Goal: Information Seeking & Learning: Learn about a topic

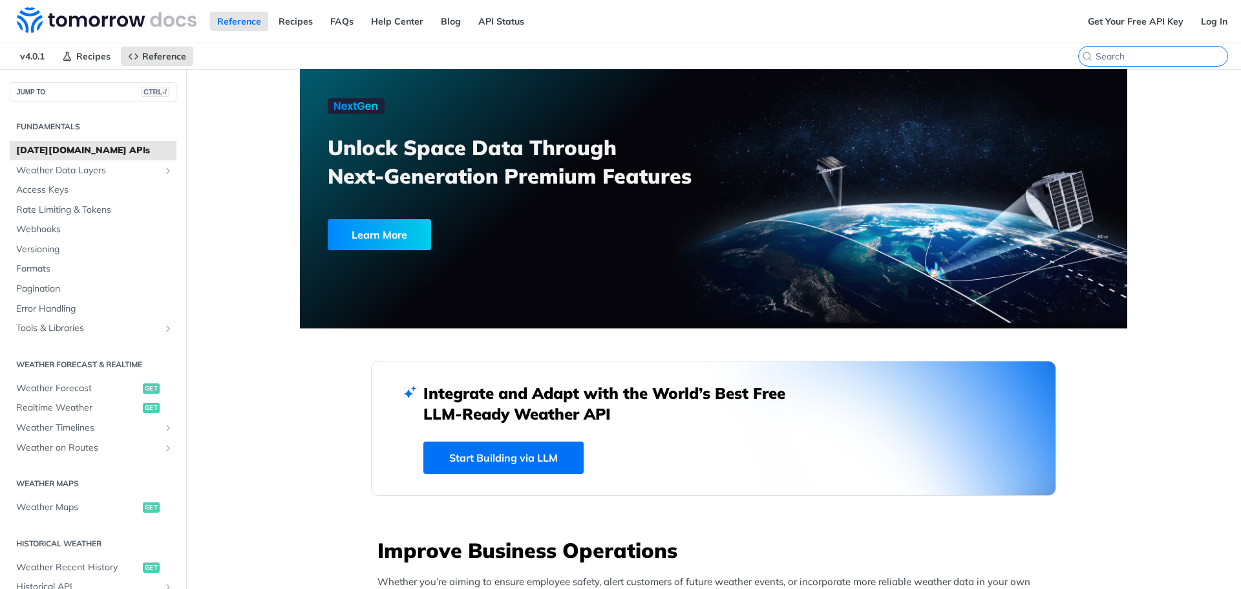
click at [1160, 58] on input "search" at bounding box center [1161, 56] width 132 height 12
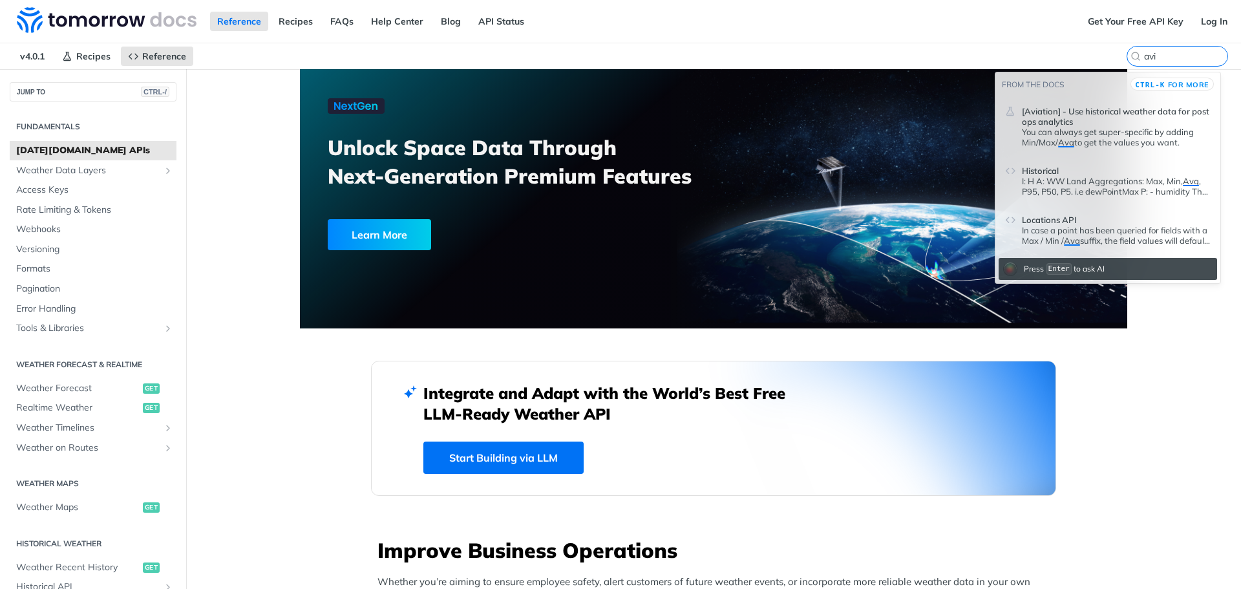
click at [1082, 115] on span "[Aviation] - Use historical weather data for post ops analytics" at bounding box center [1116, 116] width 189 height 21
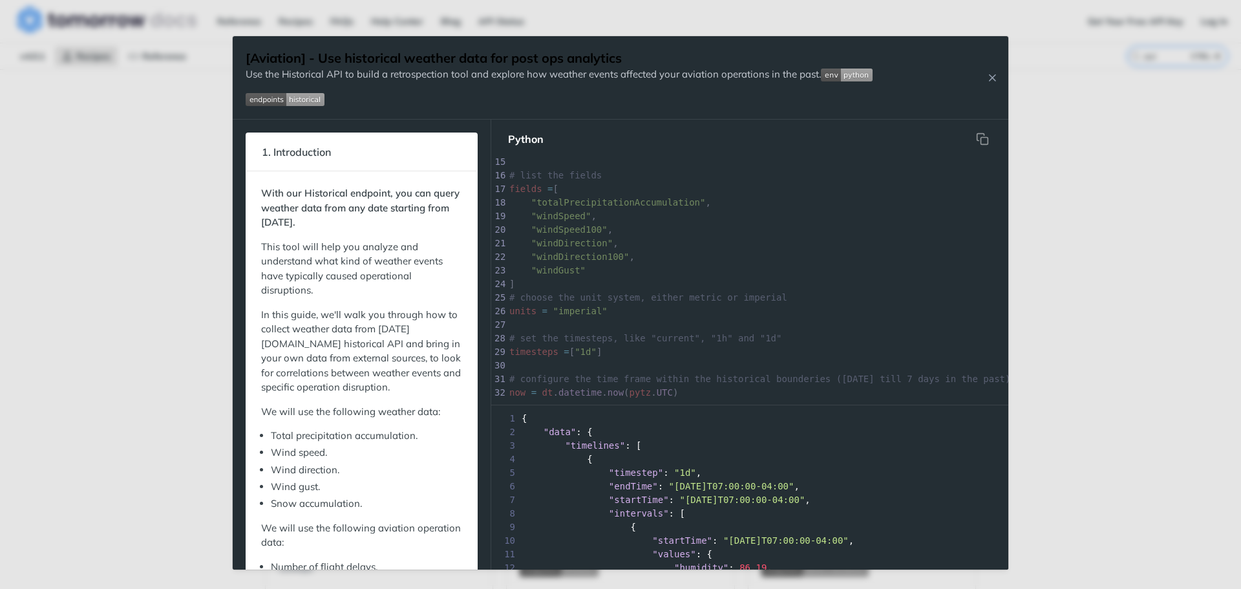
scroll to position [172, 0]
click at [1191, 125] on div "Jump to Content Reference Recipes FAQs Help Center Blog API Status Recipes Refe…" at bounding box center [620, 294] width 1241 height 589
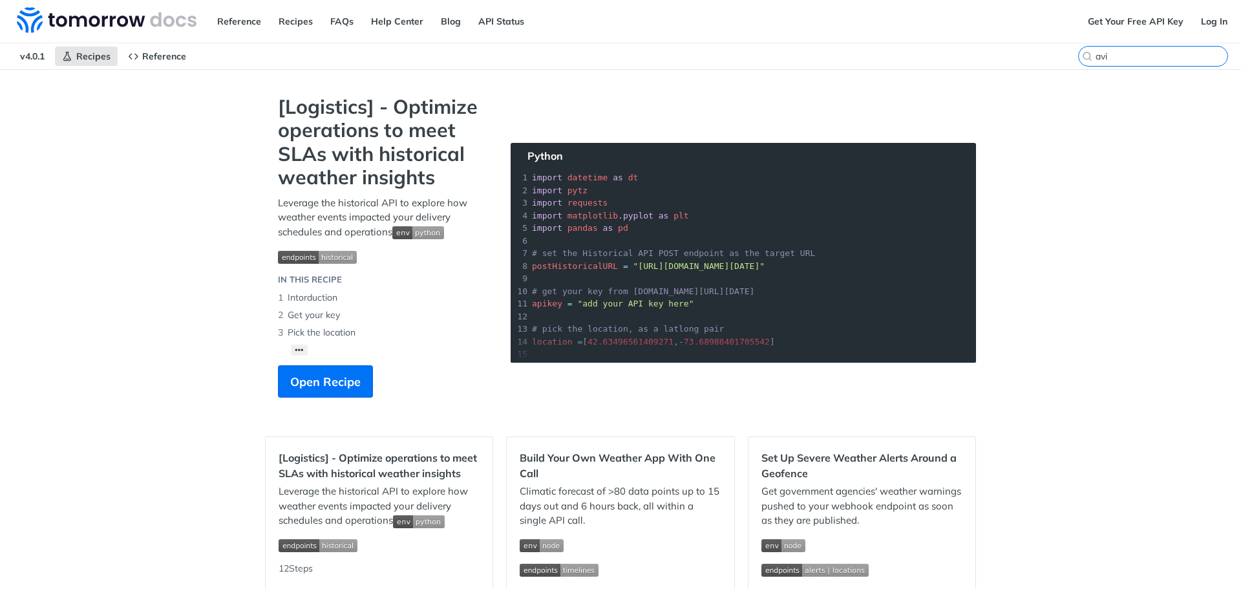
click at [1158, 55] on input "avi" at bounding box center [1161, 56] width 132 height 12
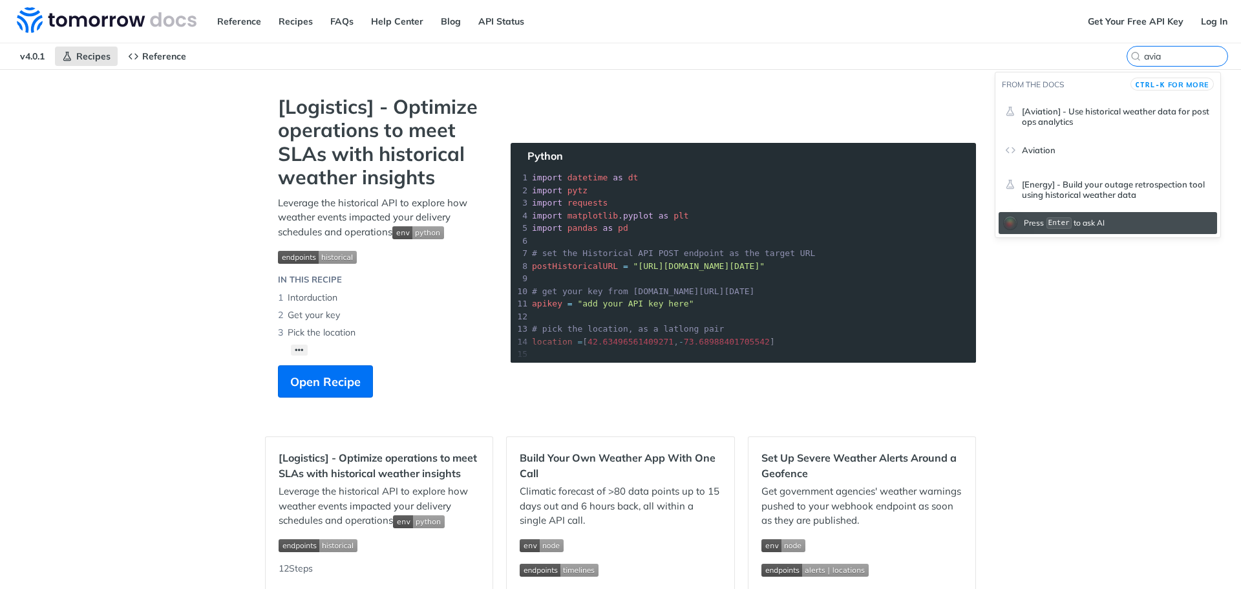
click at [1049, 150] on span "Aviation" at bounding box center [1039, 150] width 34 height 10
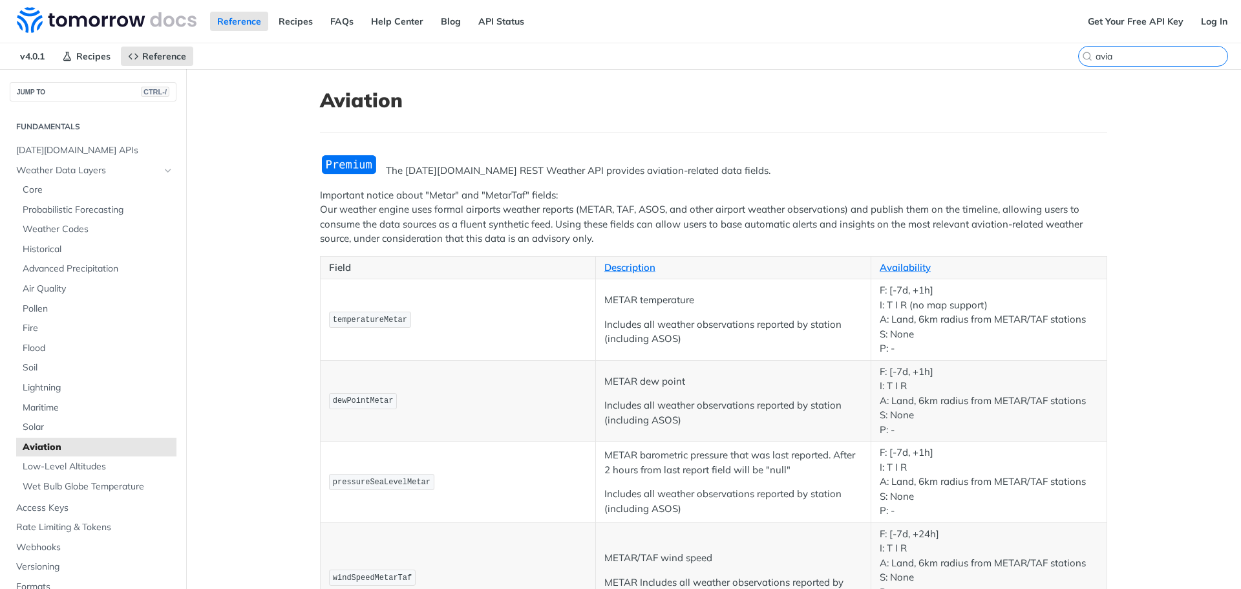
drag, startPoint x: 1166, startPoint y: 56, endPoint x: 1053, endPoint y: 62, distance: 113.3
click at [1053, 62] on div "v4.0.1 Recipes Reference Aviation avia" at bounding box center [620, 56] width 1241 height 26
drag, startPoint x: 1129, startPoint y: 60, endPoint x: 1071, endPoint y: 61, distance: 57.5
click at [1078, 61] on label "swift CTRL-K" at bounding box center [1153, 56] width 150 height 21
click at [1095, 61] on input "swift" at bounding box center [1161, 56] width 132 height 12
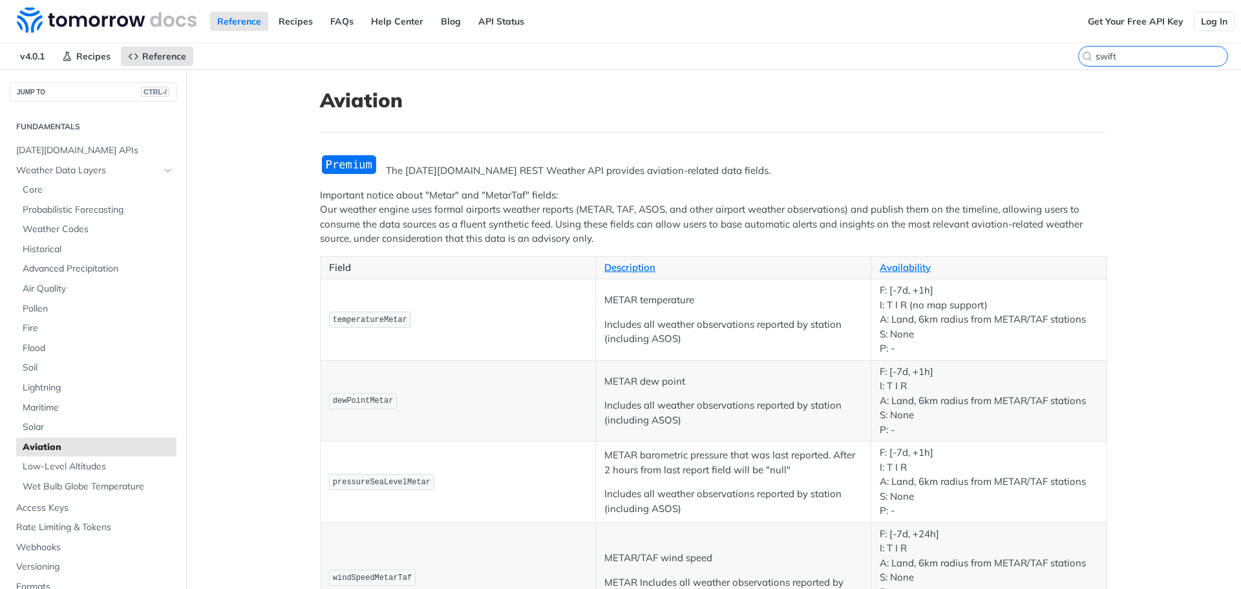
type input "swift"
click at [1202, 17] on link "Log In" at bounding box center [1214, 21] width 41 height 19
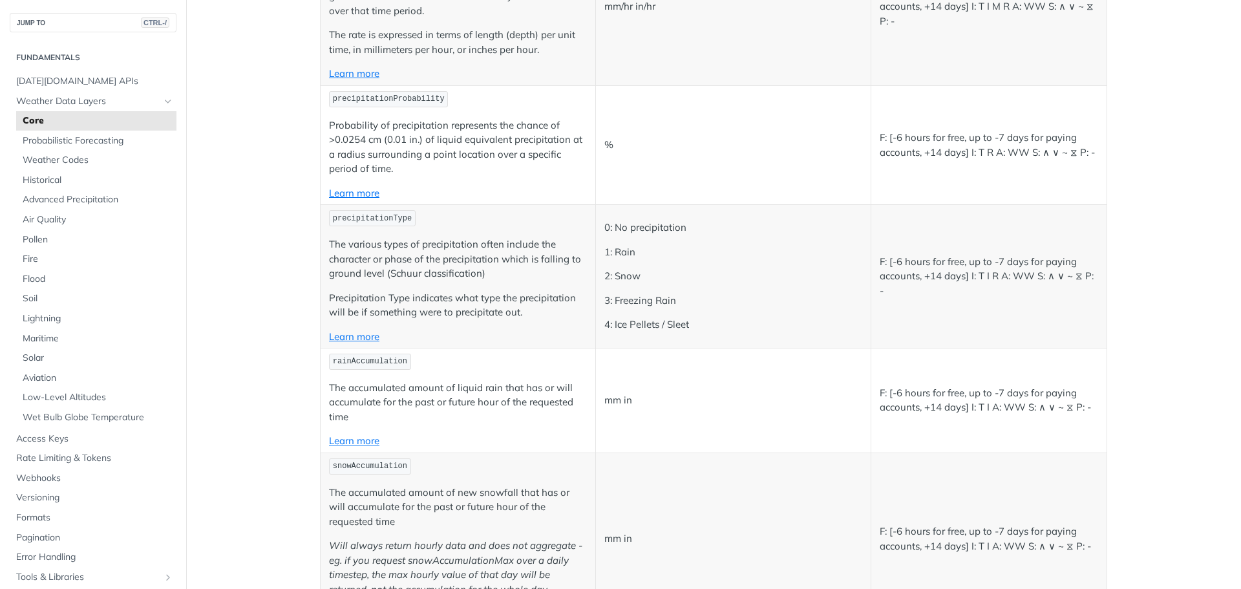
scroll to position [3231, 0]
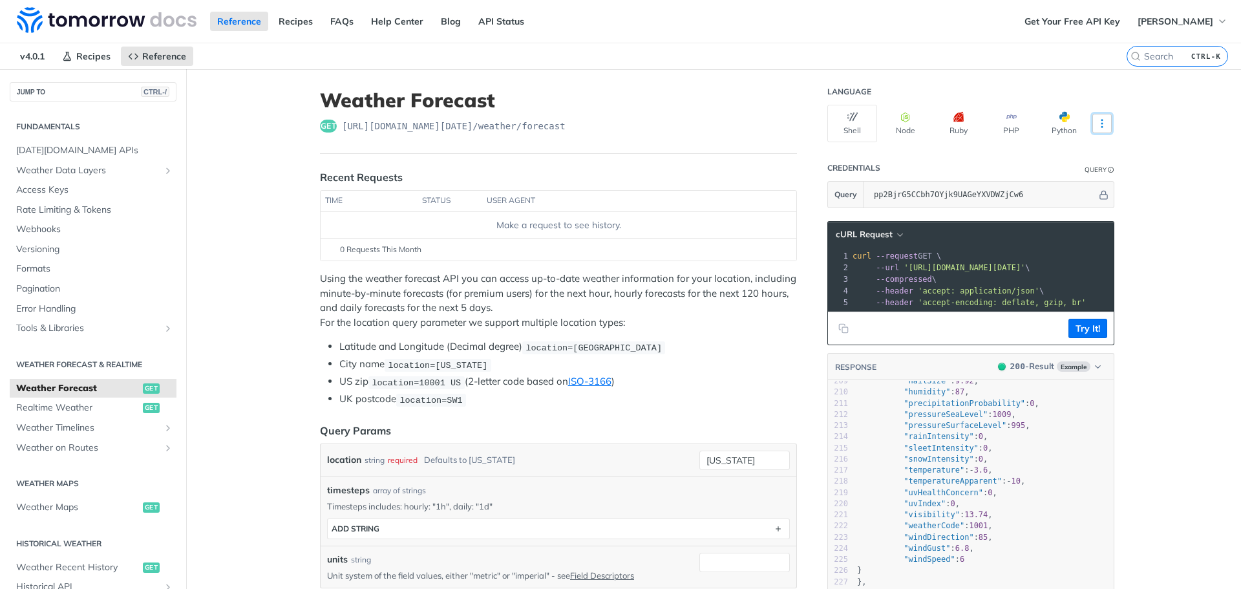
click at [1099, 127] on icon "More ellipsis" at bounding box center [1102, 124] width 12 height 12
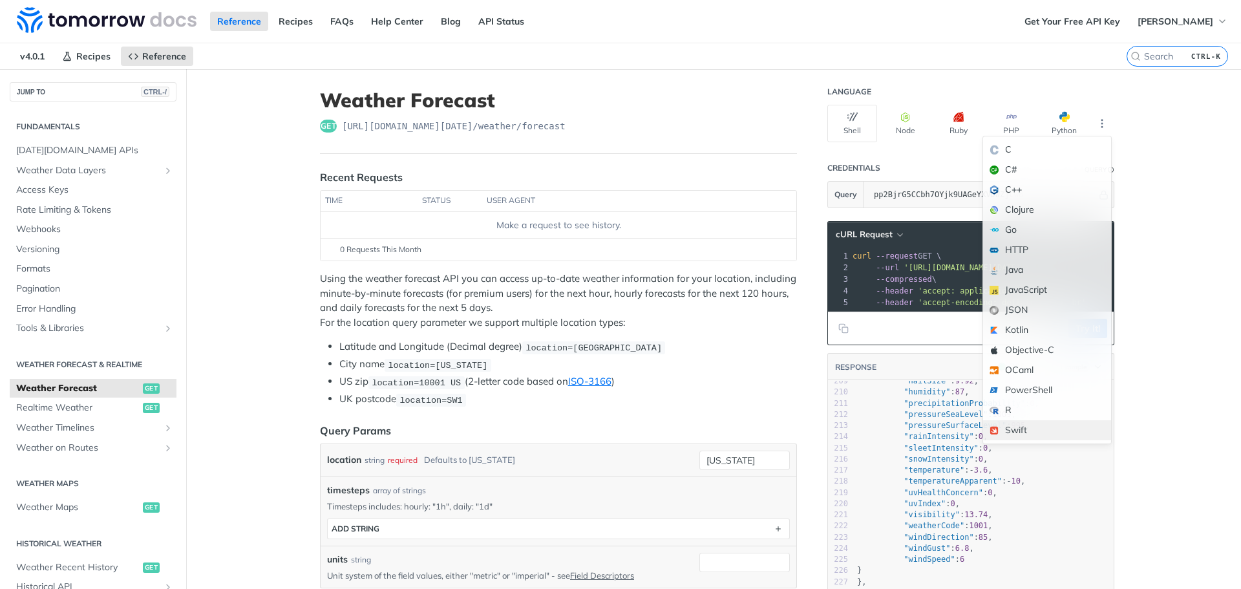
click at [1006, 432] on div "Swift" at bounding box center [1047, 430] width 128 height 20
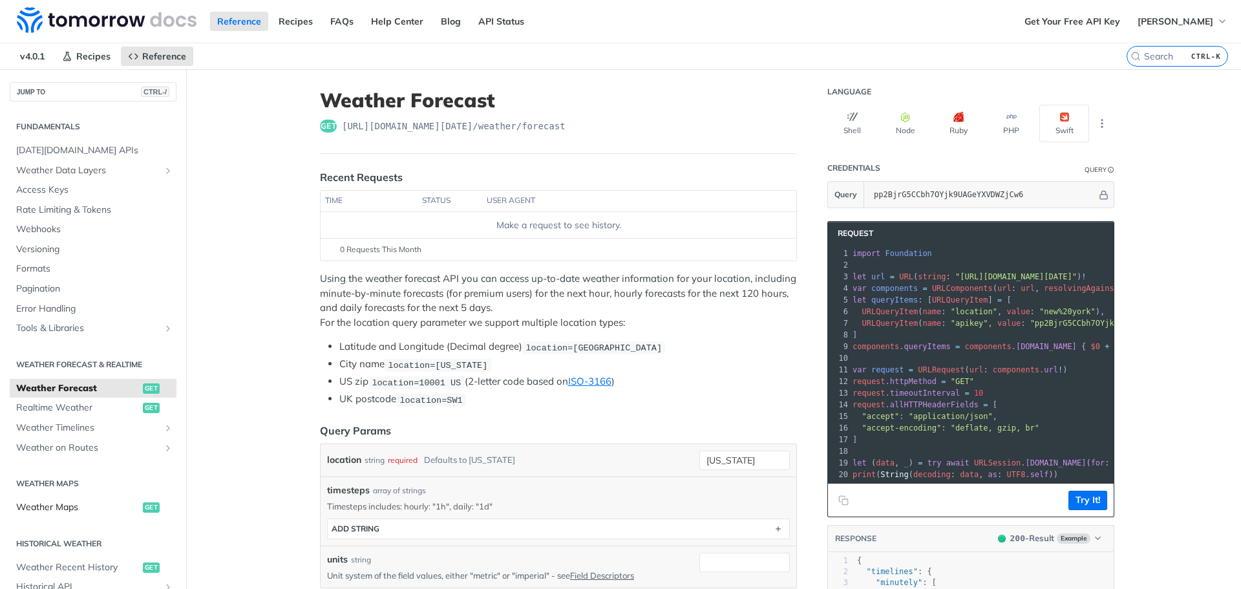
click at [64, 507] on span "Weather Maps" at bounding box center [77, 507] width 123 height 13
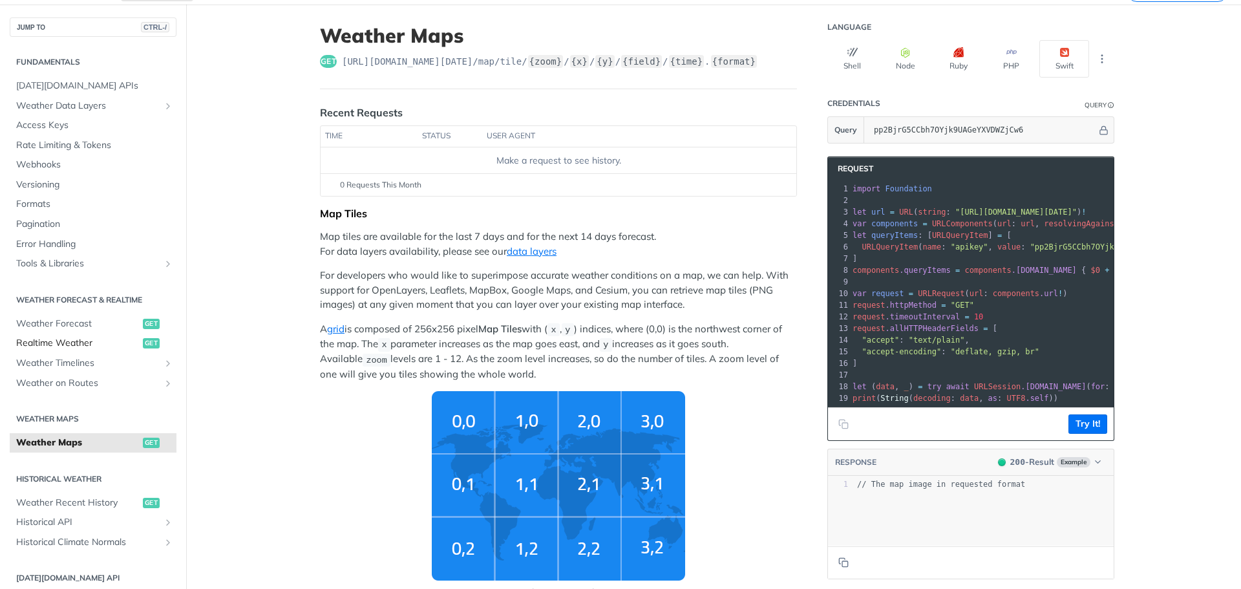
click at [143, 343] on span "get" at bounding box center [151, 343] width 17 height 10
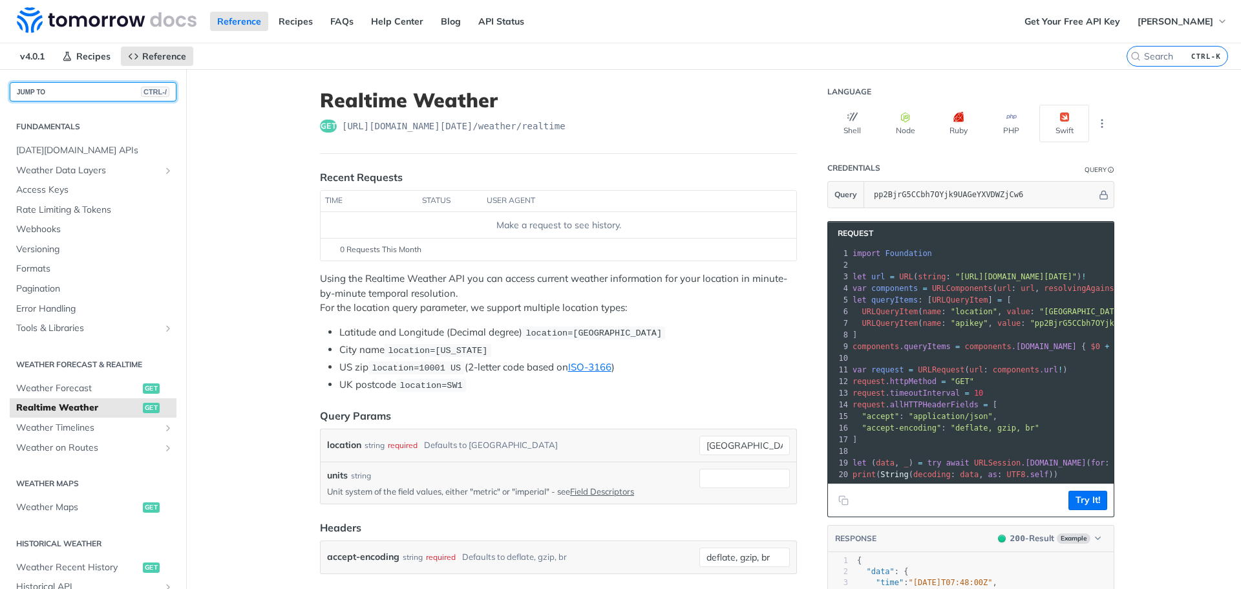
click at [79, 93] on button "JUMP TO CTRL-/" at bounding box center [93, 91] width 167 height 19
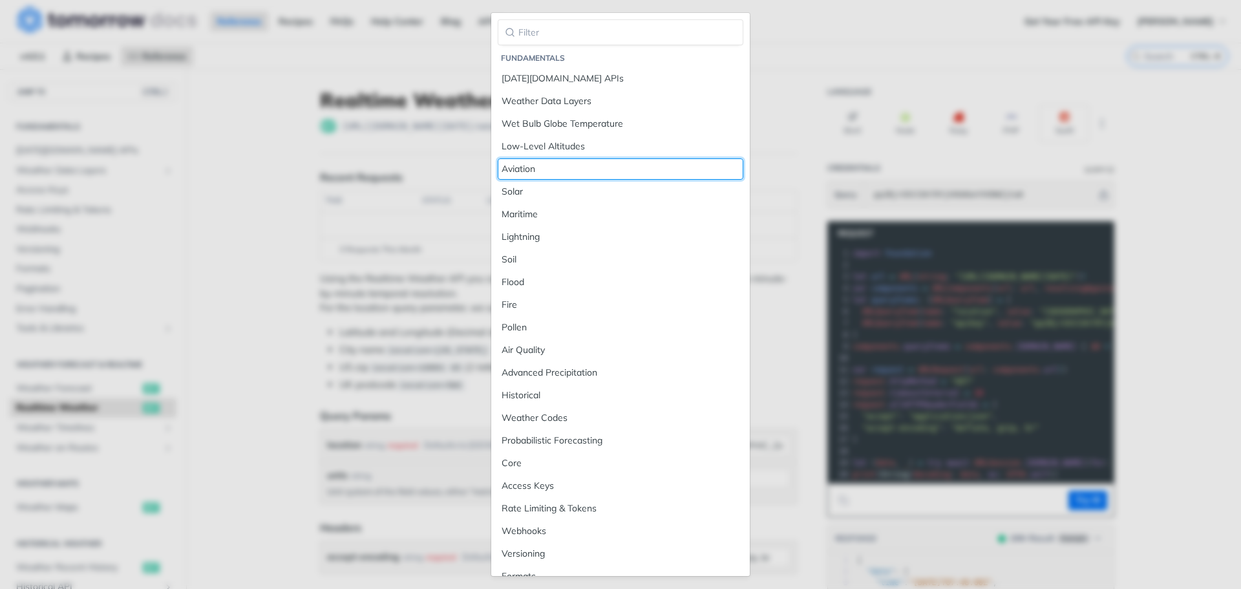
click at [536, 172] on div "Aviation" at bounding box center [620, 169] width 238 height 14
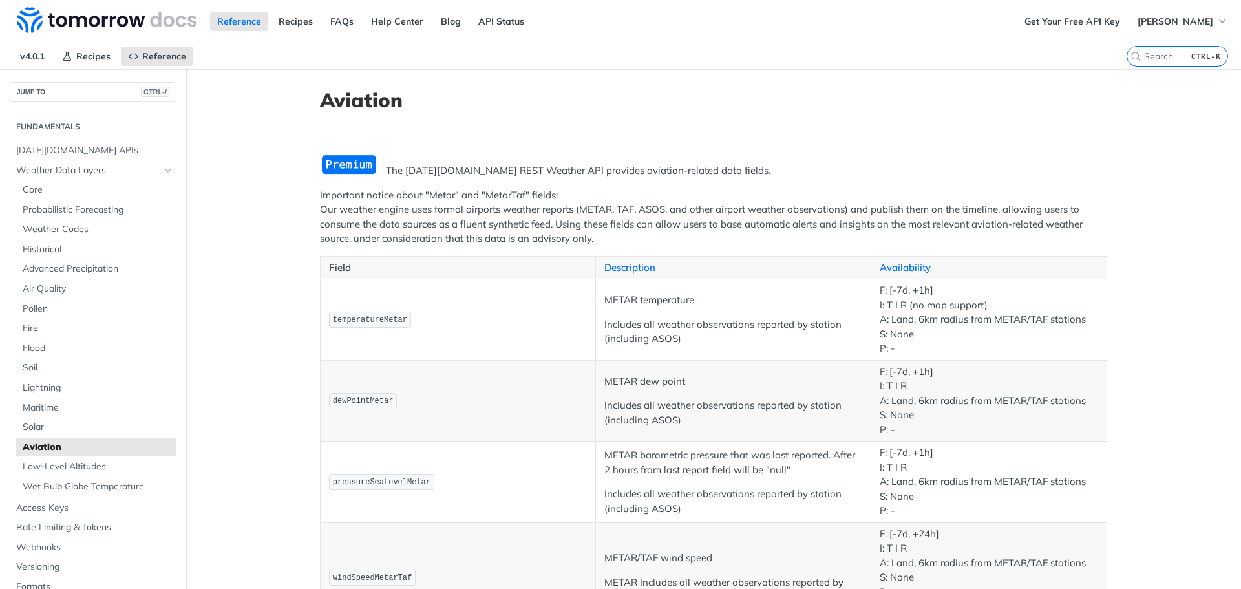
click at [350, 169] on img "Expand image" at bounding box center [349, 164] width 58 height 21
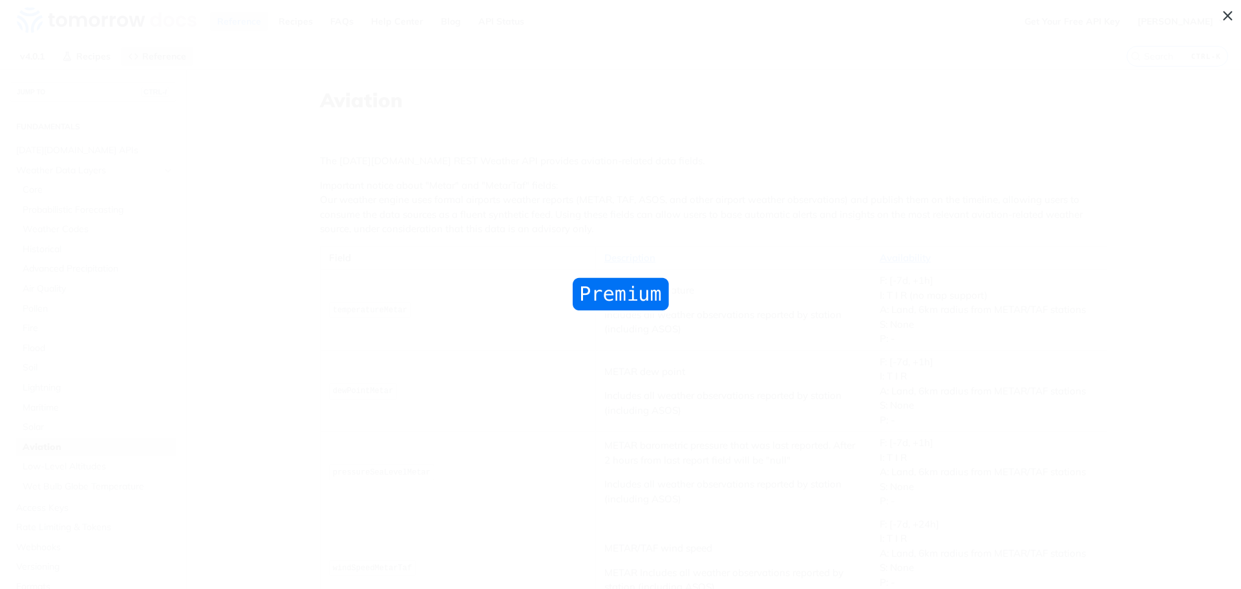
click at [790, 215] on span "Collapse image" at bounding box center [620, 294] width 1241 height 589
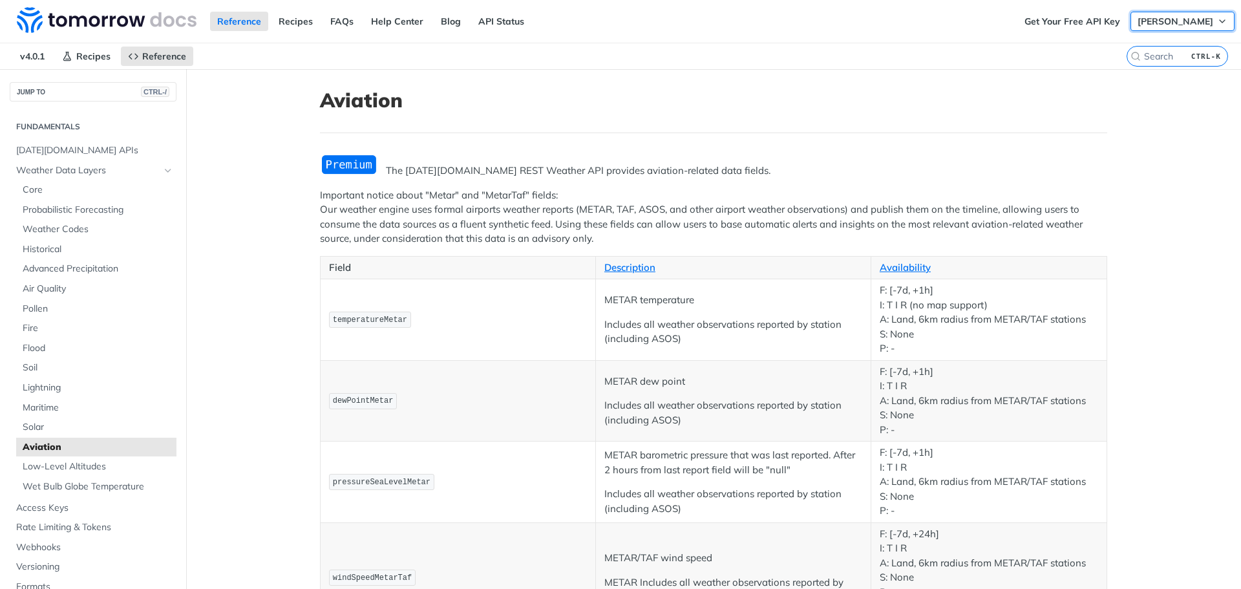
click at [1177, 23] on span "Morgan Garvey" at bounding box center [1175, 22] width 76 height 12
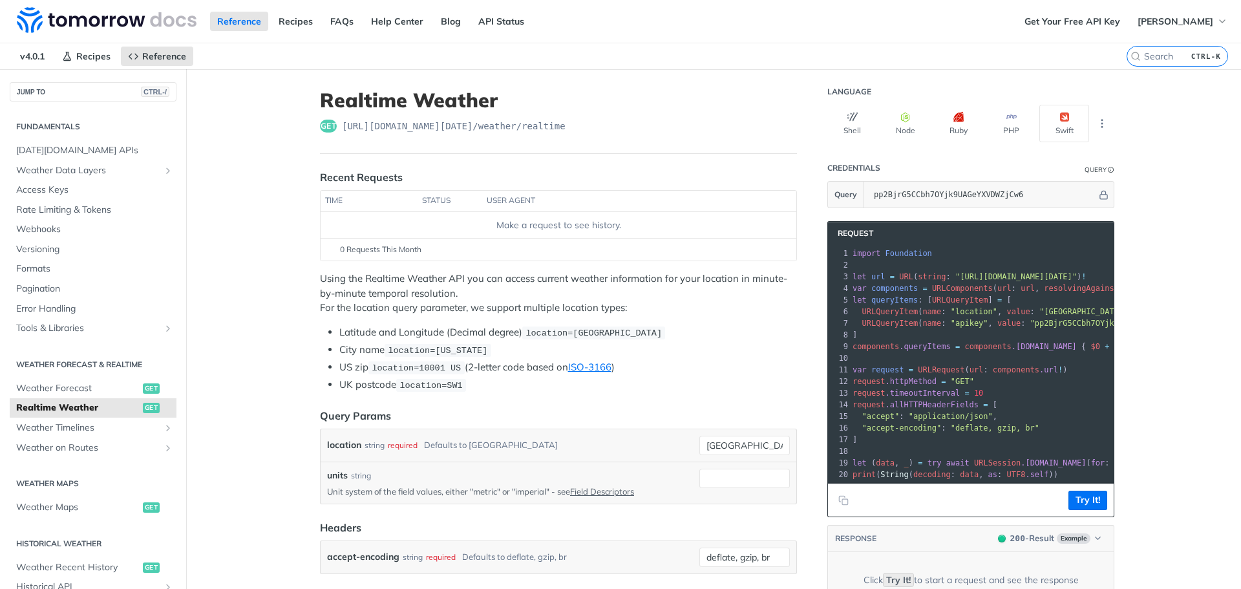
scroll to position [270, 0]
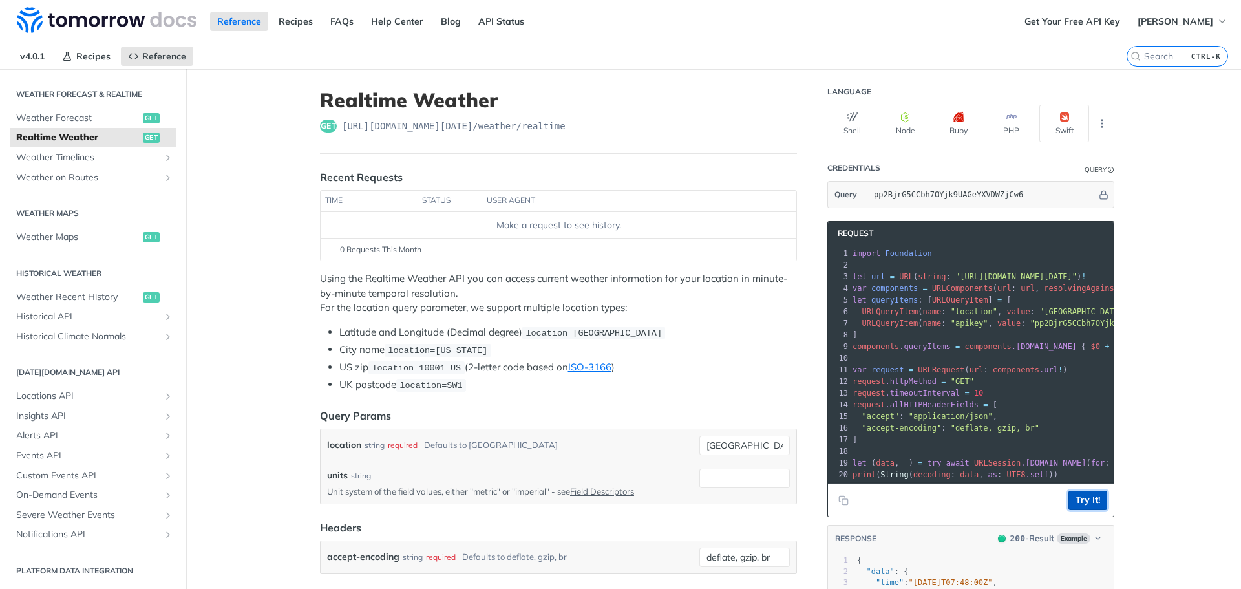
click at [1077, 502] on button "Try It!" at bounding box center [1087, 500] width 39 height 19
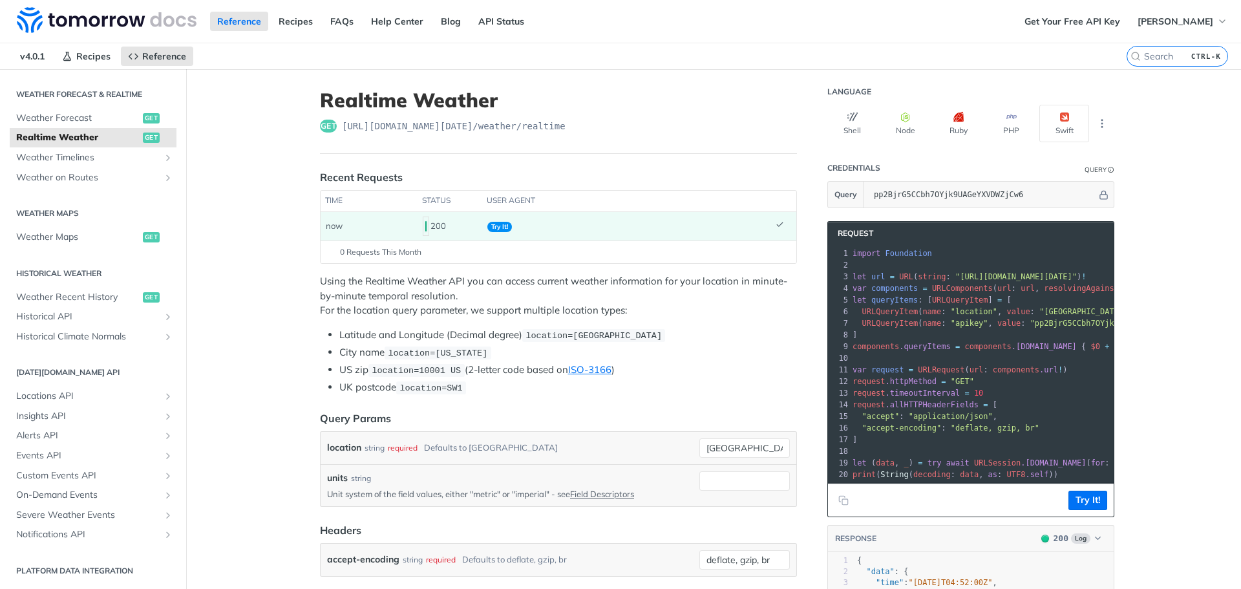
click at [500, 226] on span "Try It!" at bounding box center [499, 227] width 25 height 10
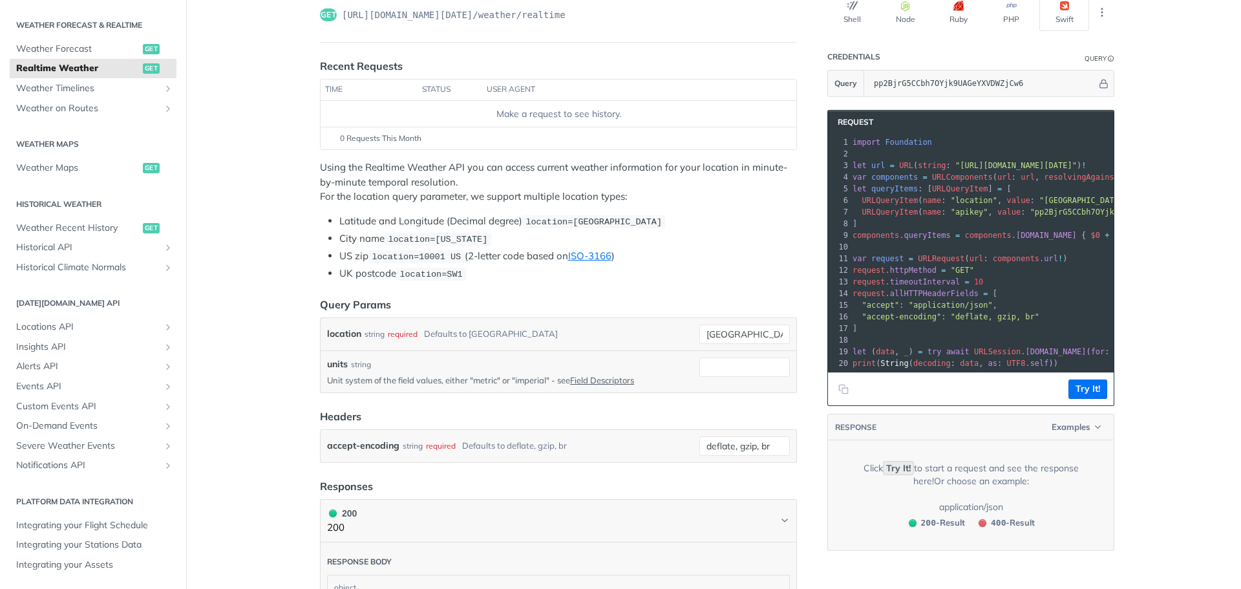
scroll to position [100, 0]
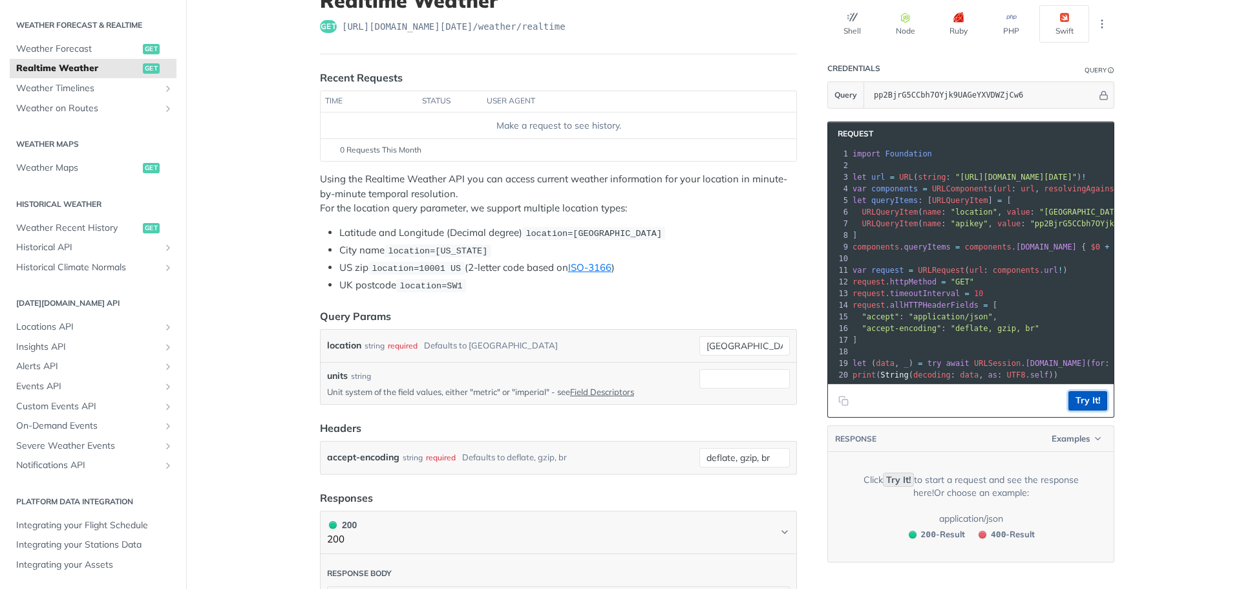
click at [1082, 405] on button "Try It!" at bounding box center [1087, 400] width 39 height 19
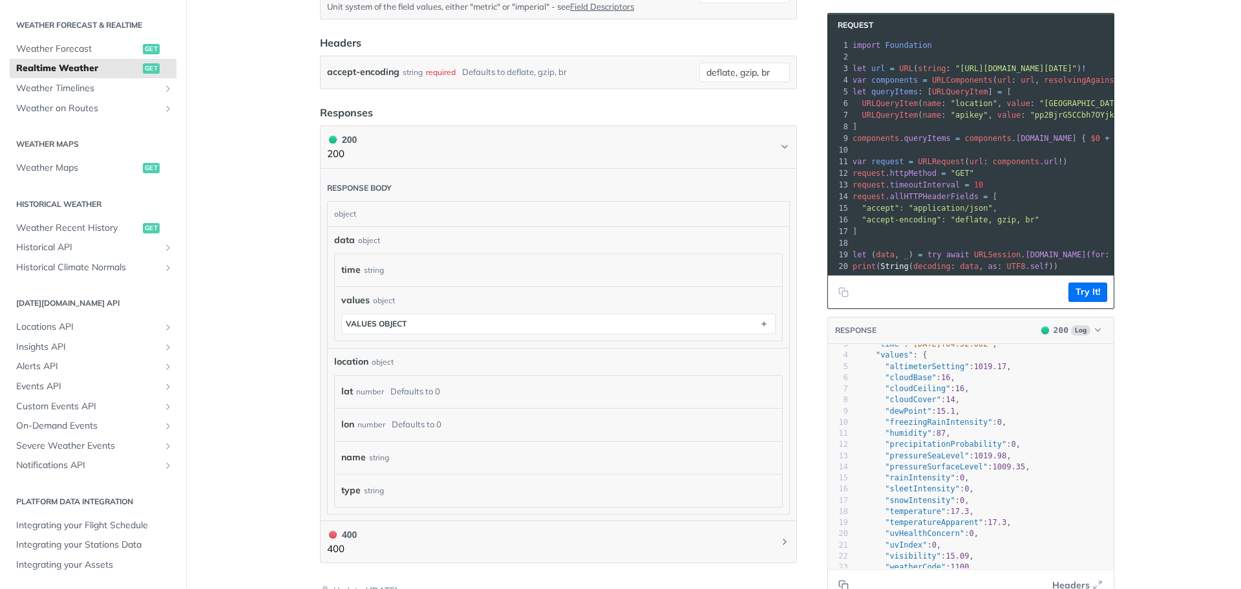
scroll to position [0, 0]
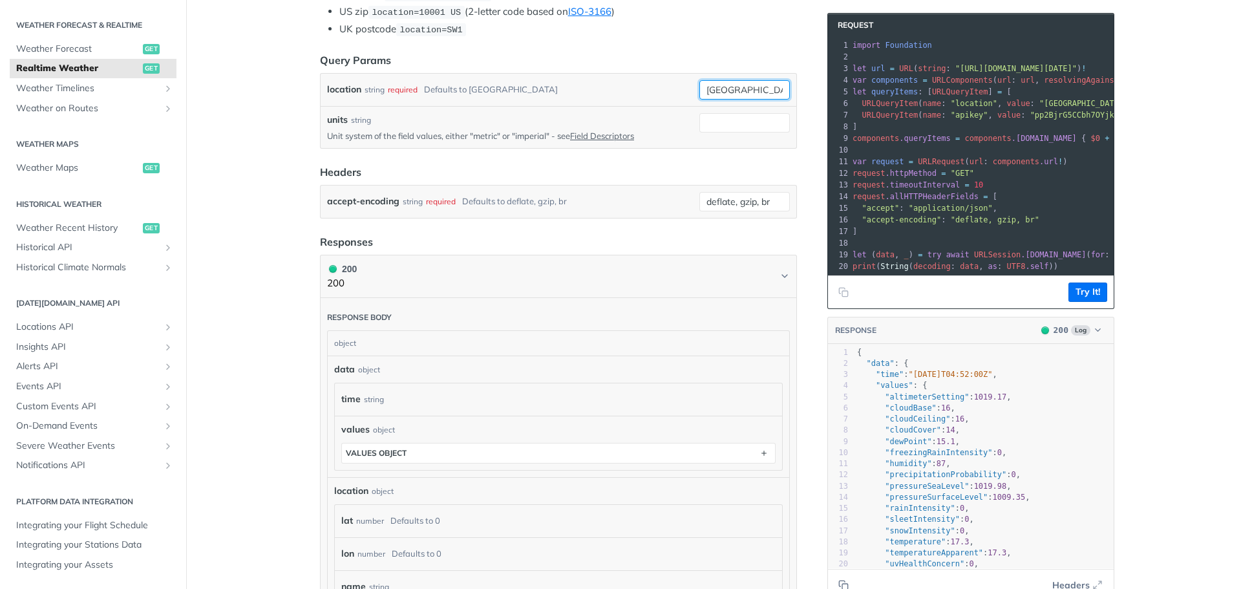
drag, startPoint x: 741, startPoint y: 87, endPoint x: 677, endPoint y: 87, distance: 64.6
click at [677, 87] on div "location string required Defaults to toronto toronto required type : string Use…" at bounding box center [558, 89] width 463 height 19
type input "denver"
click at [1082, 293] on button "Try It!" at bounding box center [1087, 291] width 39 height 19
click at [925, 196] on span ".allHTTPHeaderFields" at bounding box center [932, 196] width 94 height 9
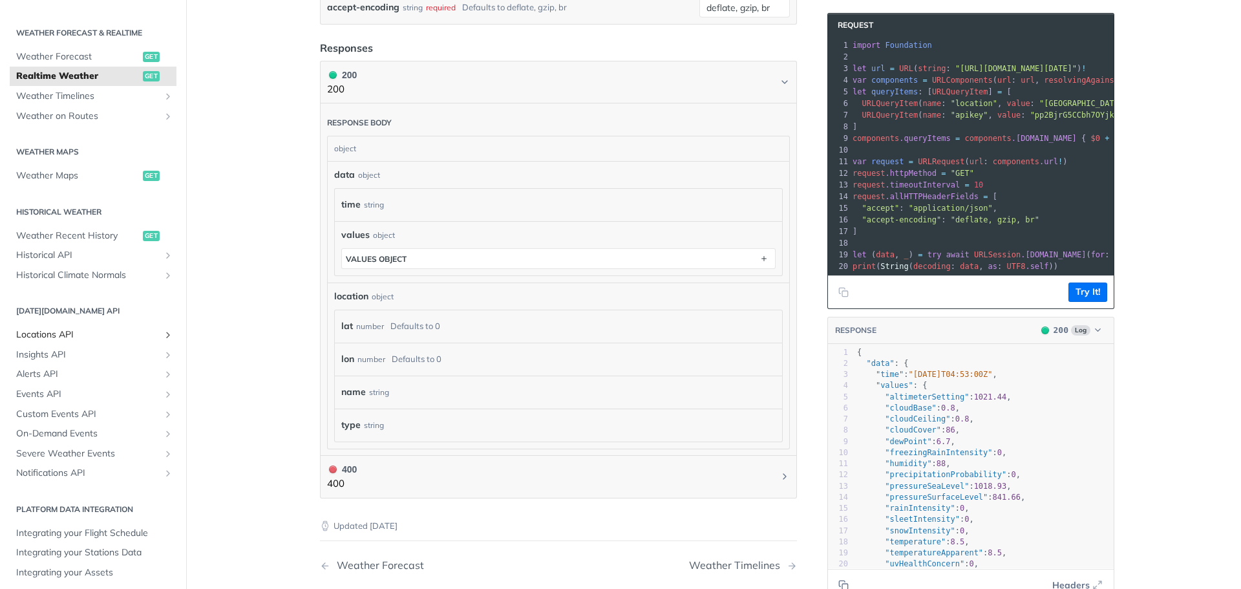
scroll to position [270, 0]
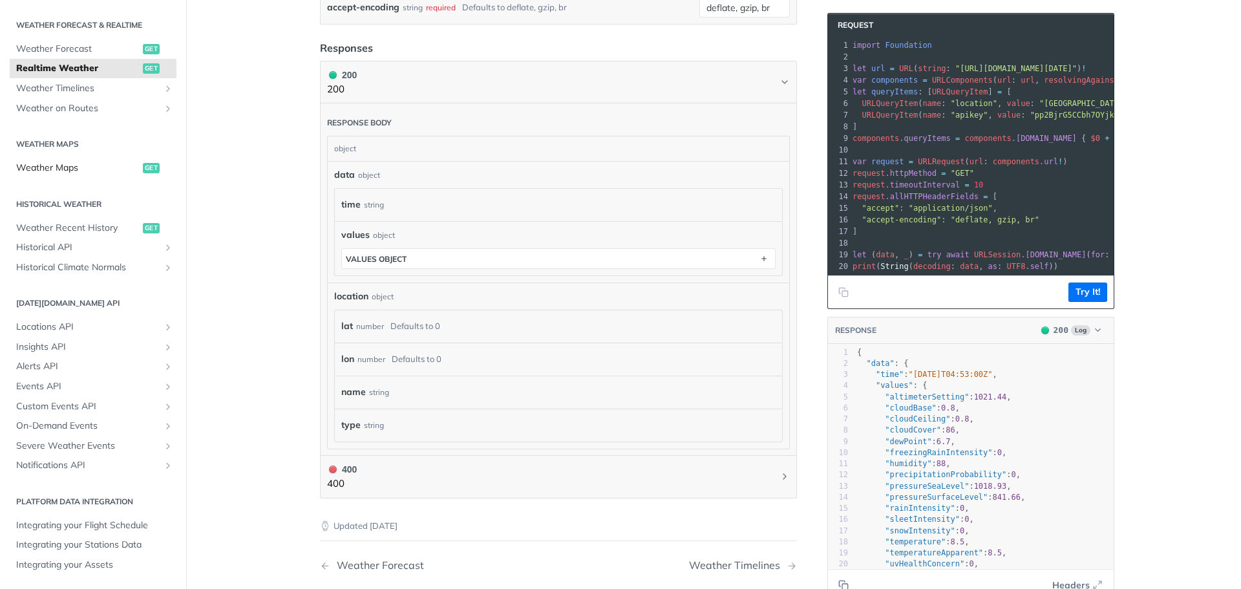
click at [60, 170] on span "Weather Maps" at bounding box center [77, 168] width 123 height 13
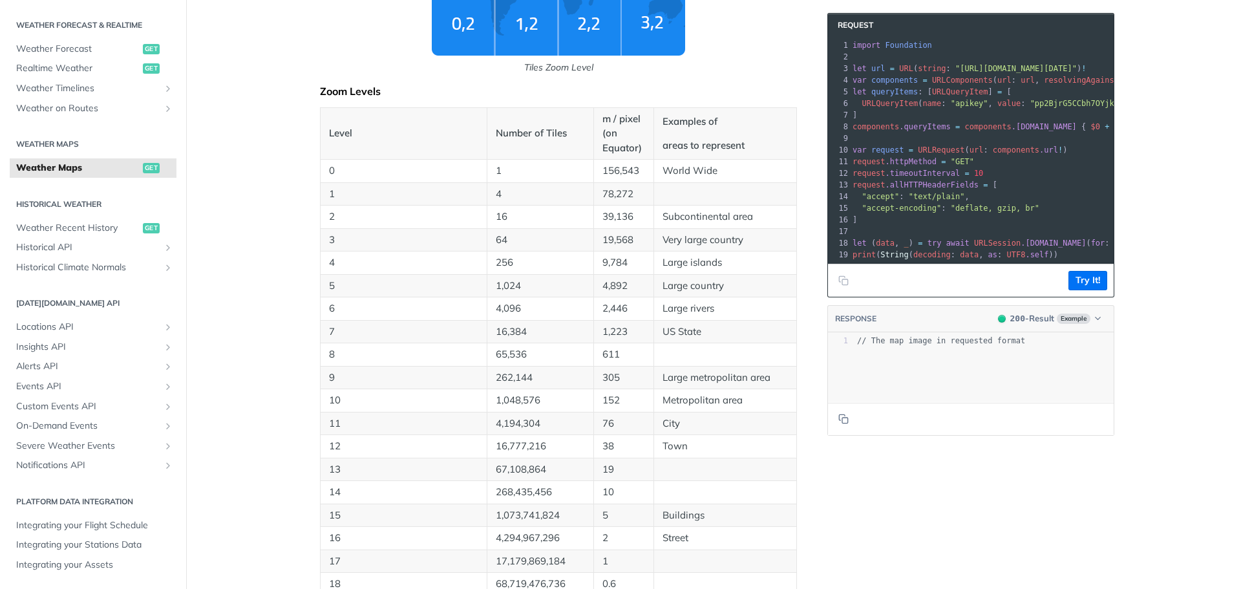
scroll to position [533, 0]
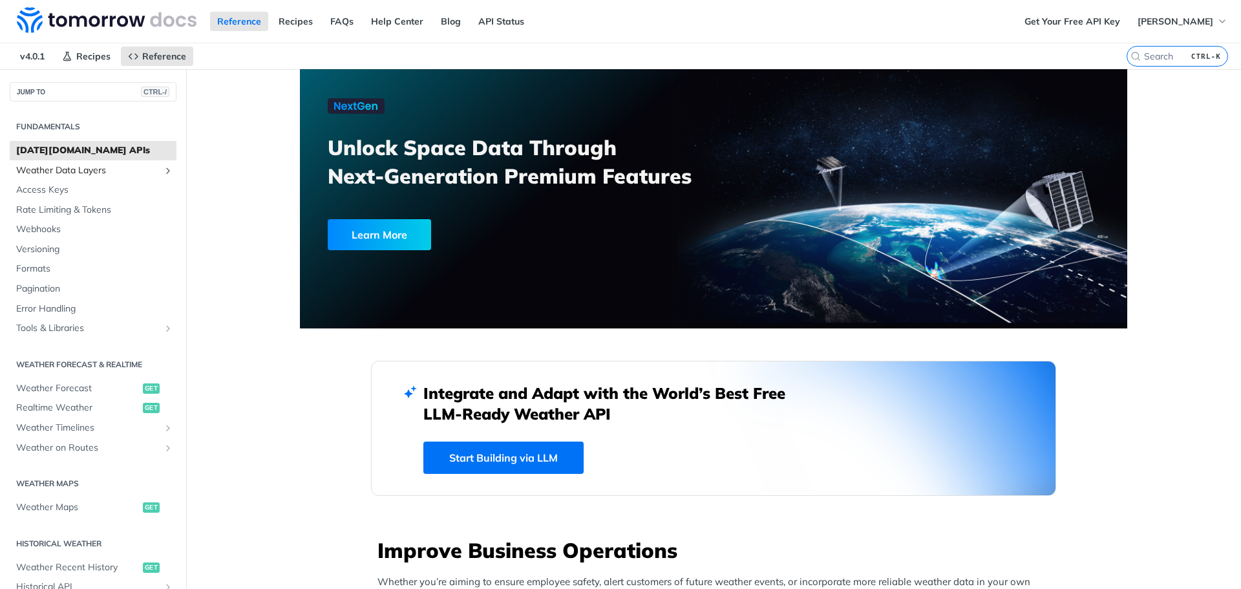
click at [109, 169] on span "Weather Data Layers" at bounding box center [87, 170] width 143 height 13
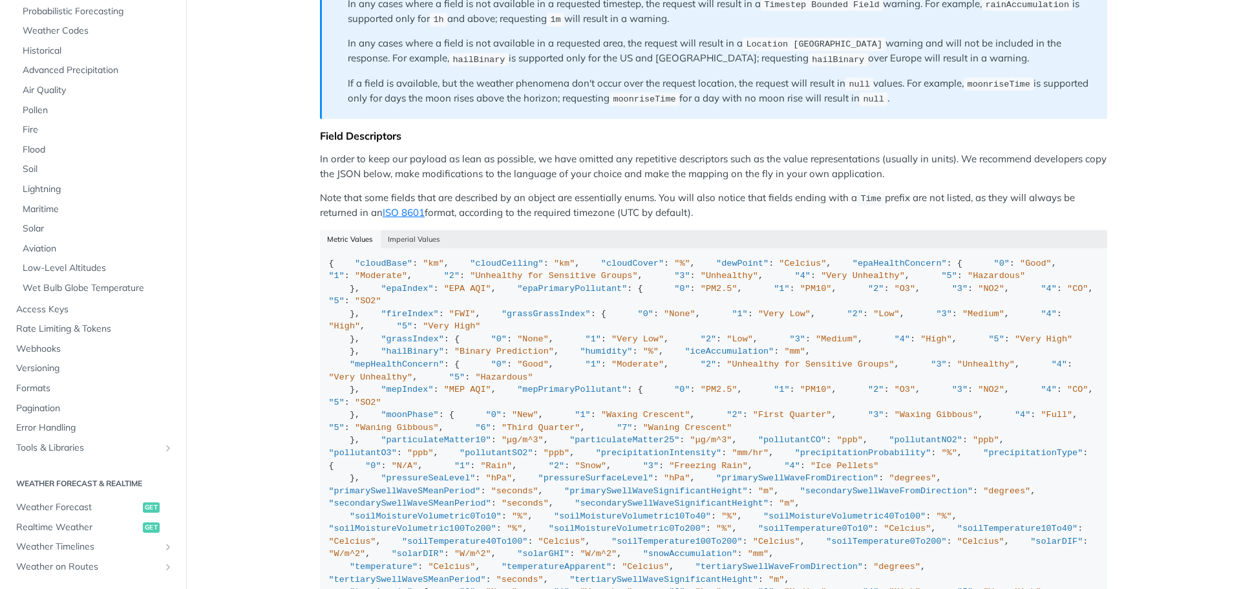
scroll to position [1099, 0]
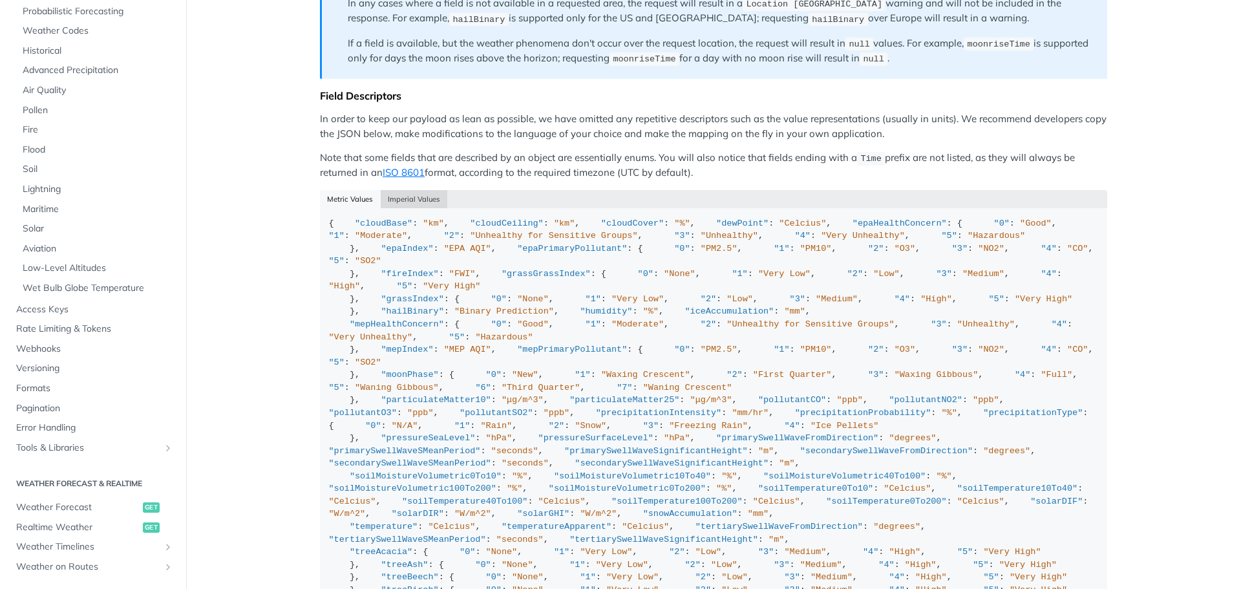
click at [401, 194] on button "Imperial Values" at bounding box center [414, 199] width 67 height 18
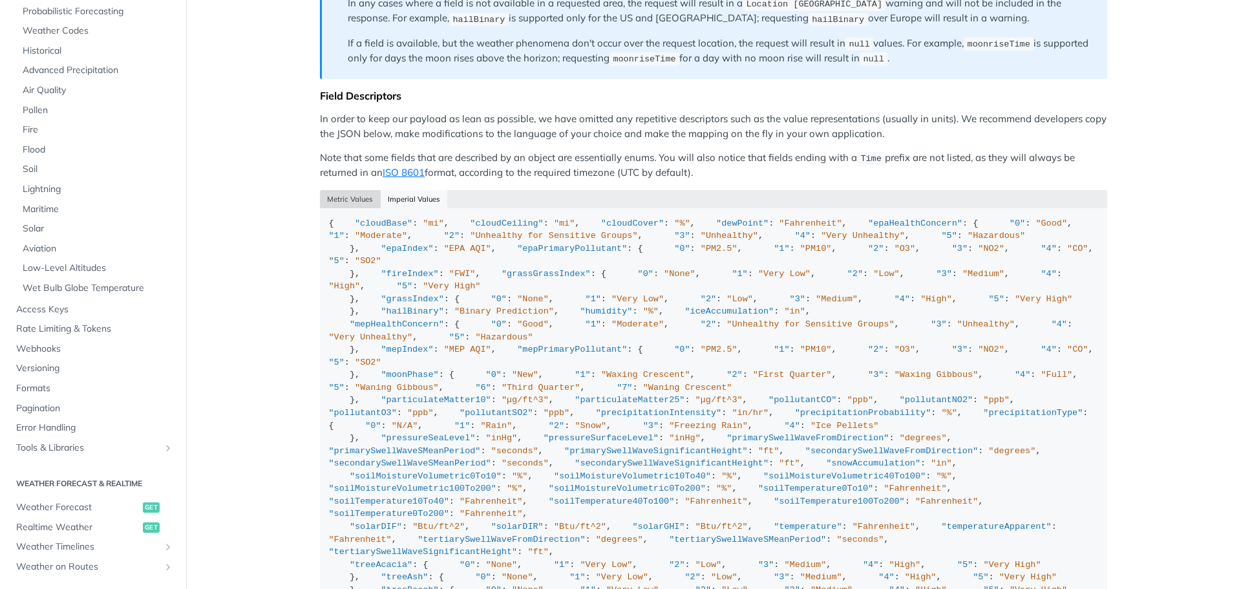
click at [358, 200] on button "Metric Values" at bounding box center [350, 199] width 61 height 18
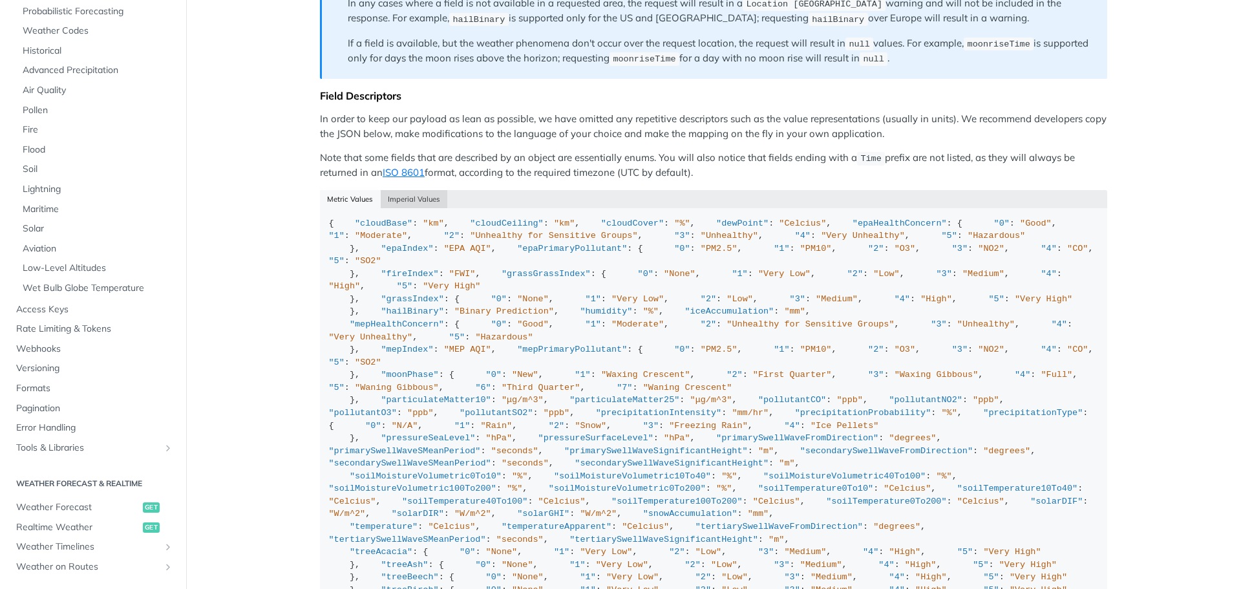
click at [403, 200] on button "Imperial Values" at bounding box center [414, 199] width 67 height 18
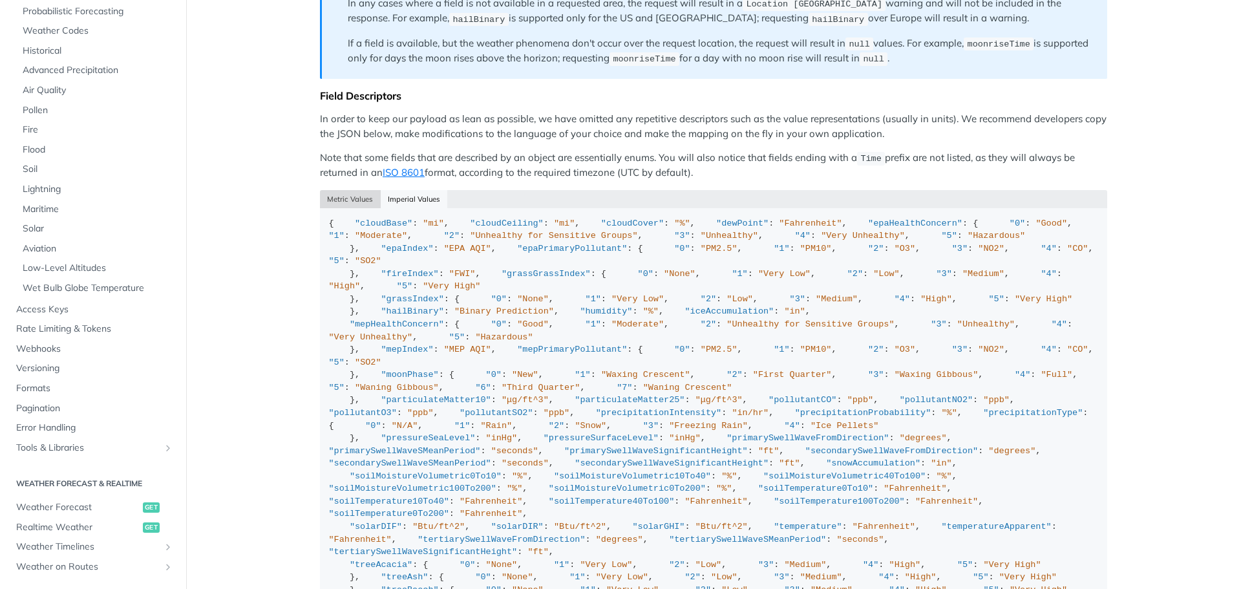
click at [357, 200] on button "Metric Values" at bounding box center [350, 199] width 61 height 18
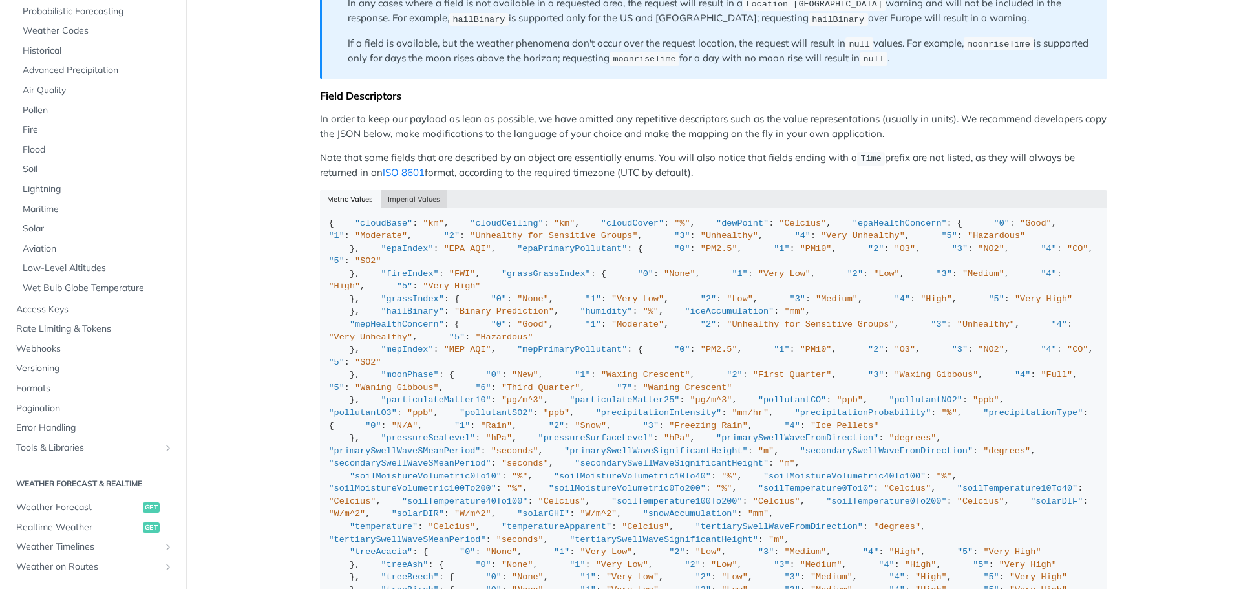
click at [401, 200] on button "Imperial Values" at bounding box center [414, 199] width 67 height 18
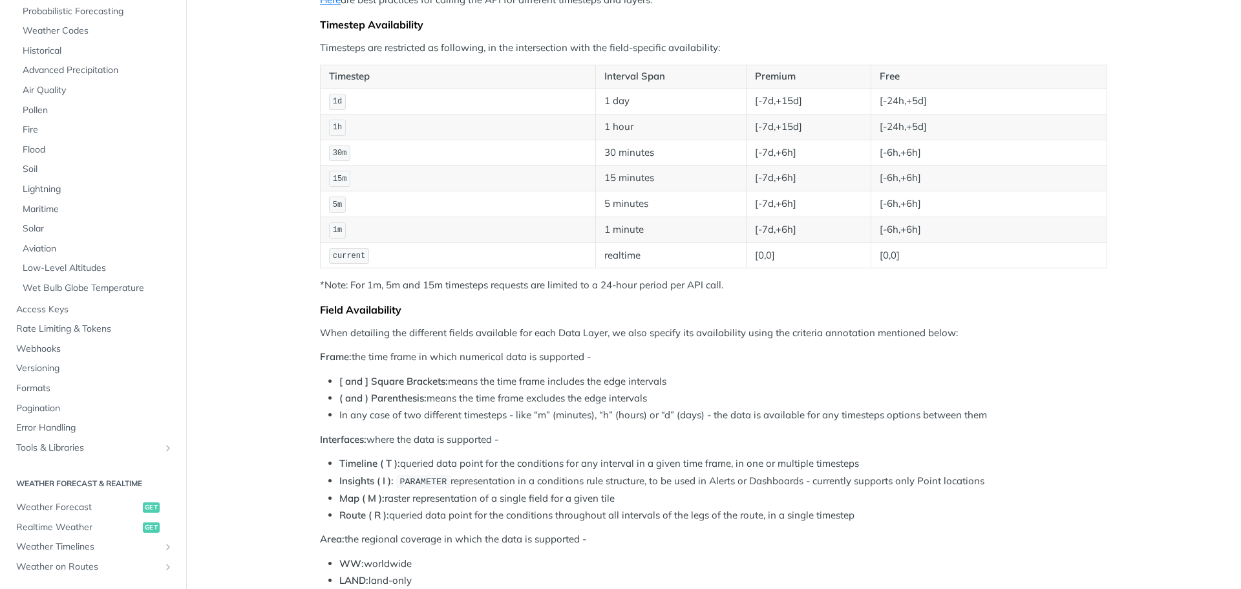
scroll to position [65, 0]
